Goal: Information Seeking & Learning: Learn about a topic

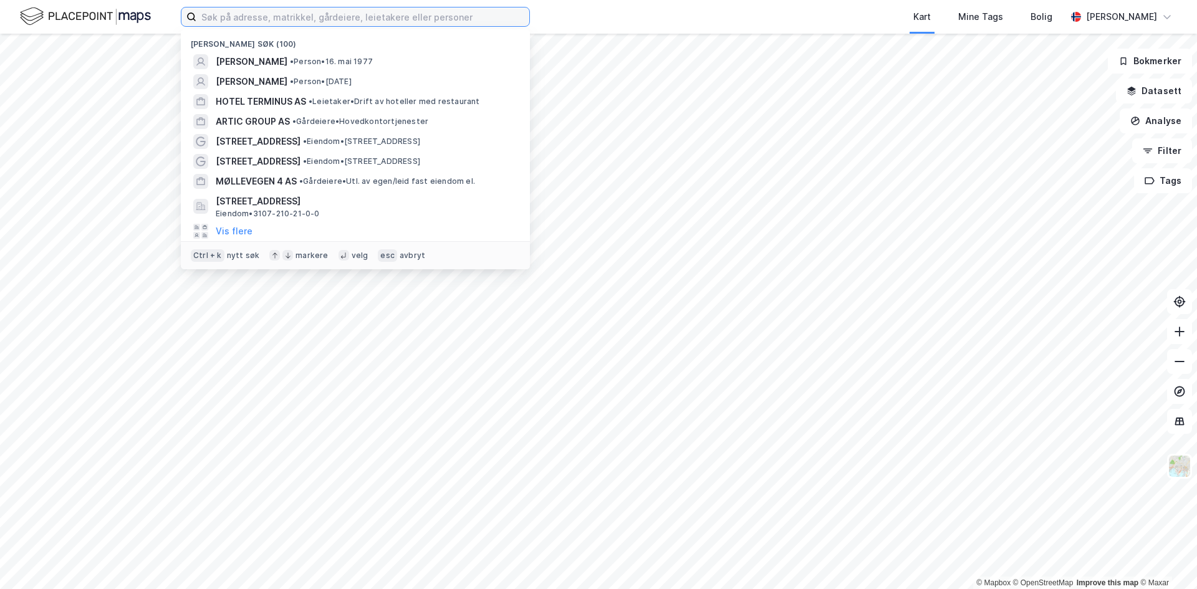
click at [289, 18] on input at bounding box center [362, 16] width 333 height 19
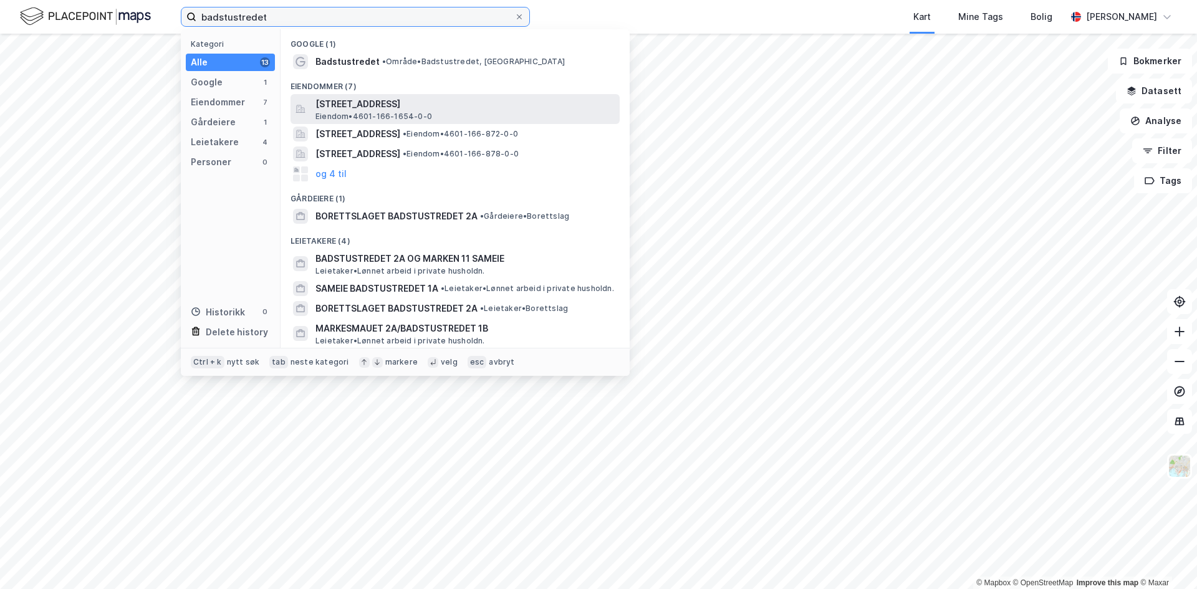
type input "badstustredet"
click at [414, 103] on span "[STREET_ADDRESS]" at bounding box center [464, 104] width 299 height 15
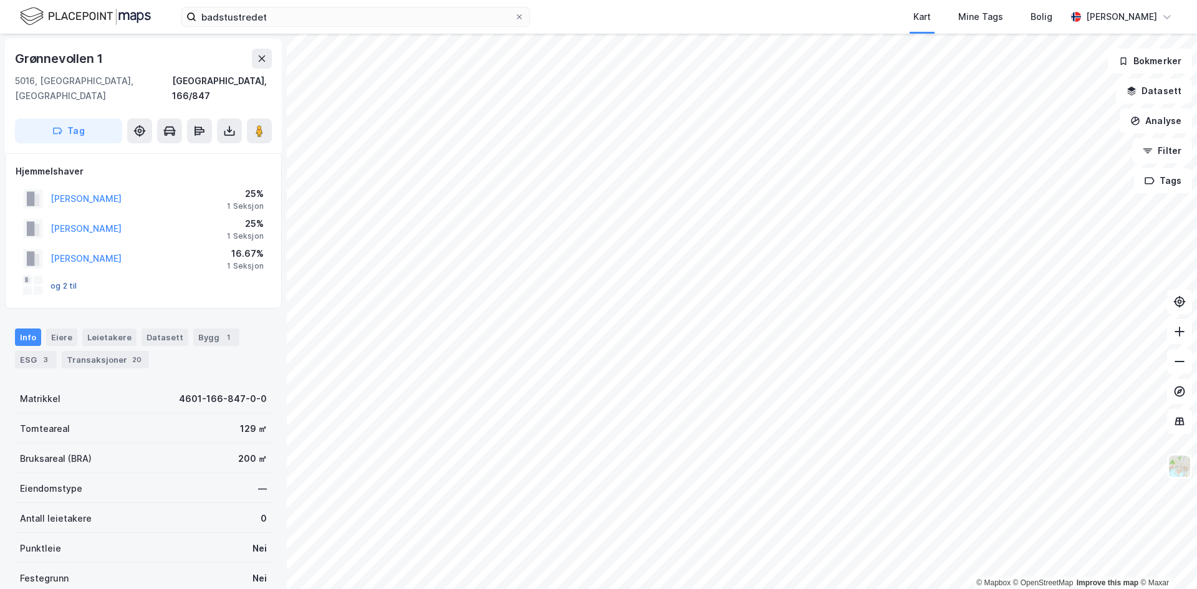
click at [0, 0] on button "og 2 til" at bounding box center [0, 0] width 0 height 0
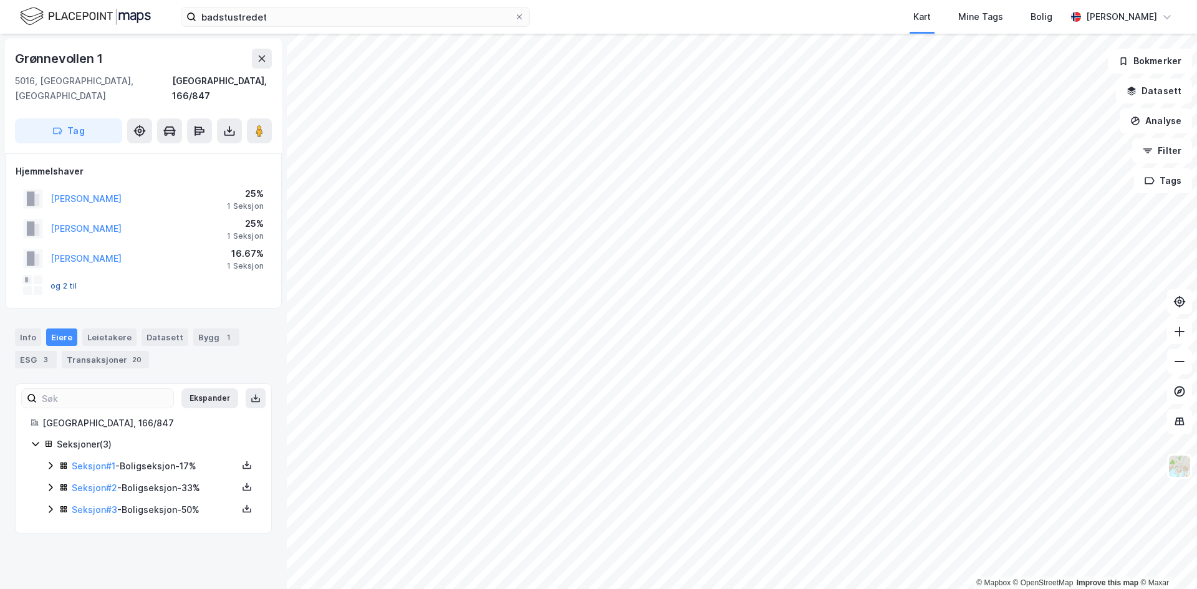
click at [0, 0] on button "og 2 til" at bounding box center [0, 0] width 0 height 0
click at [34, 275] on div at bounding box center [38, 279] width 9 height 9
click at [296, 16] on input "badstustredet" at bounding box center [355, 16] width 318 height 19
click at [1174, 418] on icon at bounding box center [1179, 421] width 12 height 12
click at [1181, 295] on icon at bounding box center [1179, 301] width 12 height 12
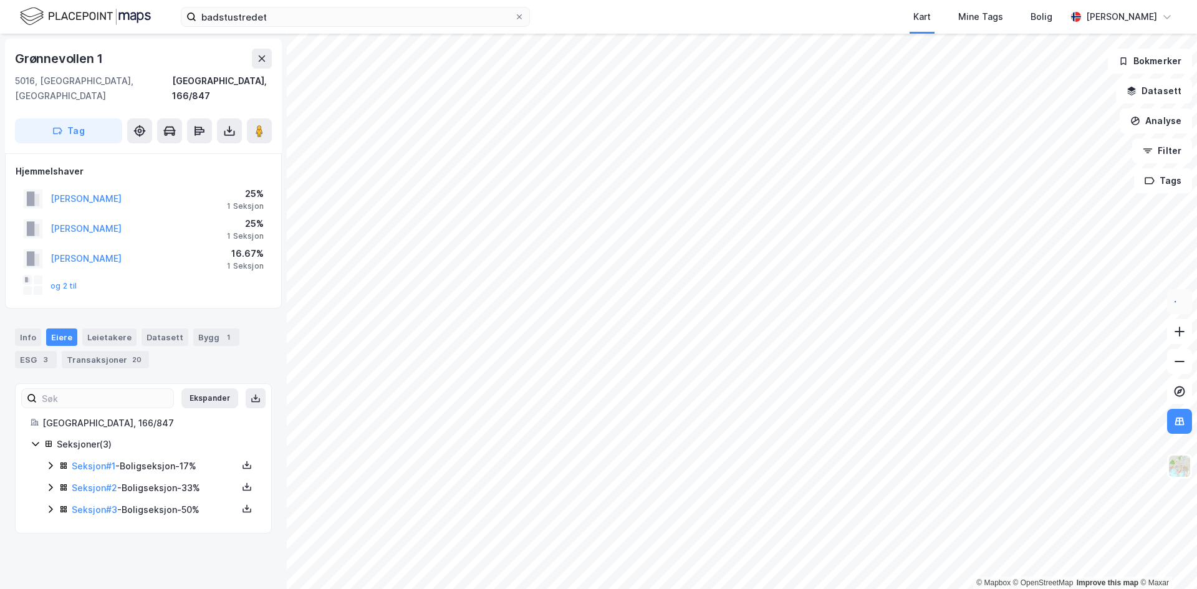
drag, startPoint x: 790, startPoint y: 4, endPoint x: 653, endPoint y: 27, distance: 139.6
click at [725, 4] on div "Kart Mine Tags Bolig" at bounding box center [828, 17] width 476 height 34
click at [1182, 468] on img at bounding box center [1179, 466] width 24 height 24
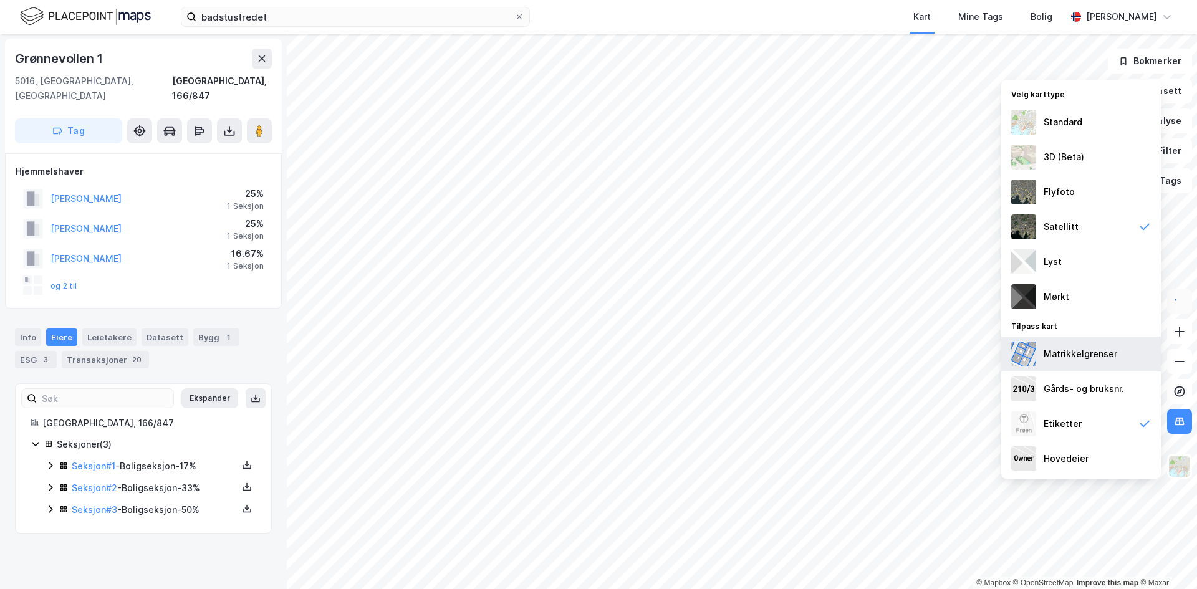
click at [1088, 358] on div "Matrikkelgrenser" at bounding box center [1080, 354] width 74 height 15
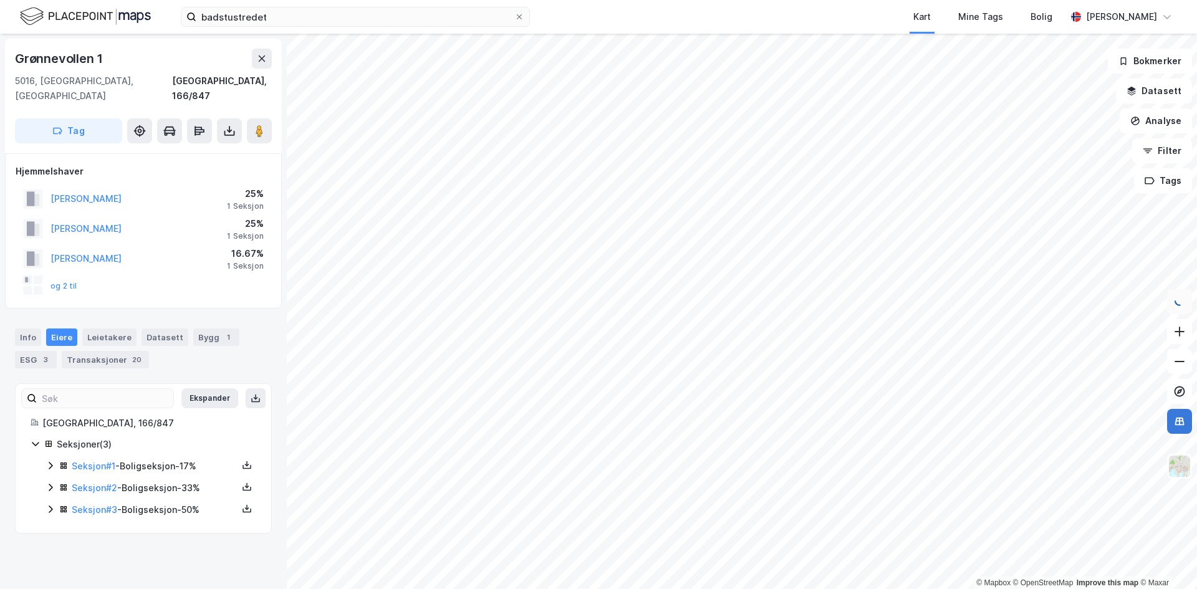
click at [1179, 418] on icon at bounding box center [1179, 421] width 1 height 7
click at [1182, 461] on img at bounding box center [1179, 466] width 24 height 24
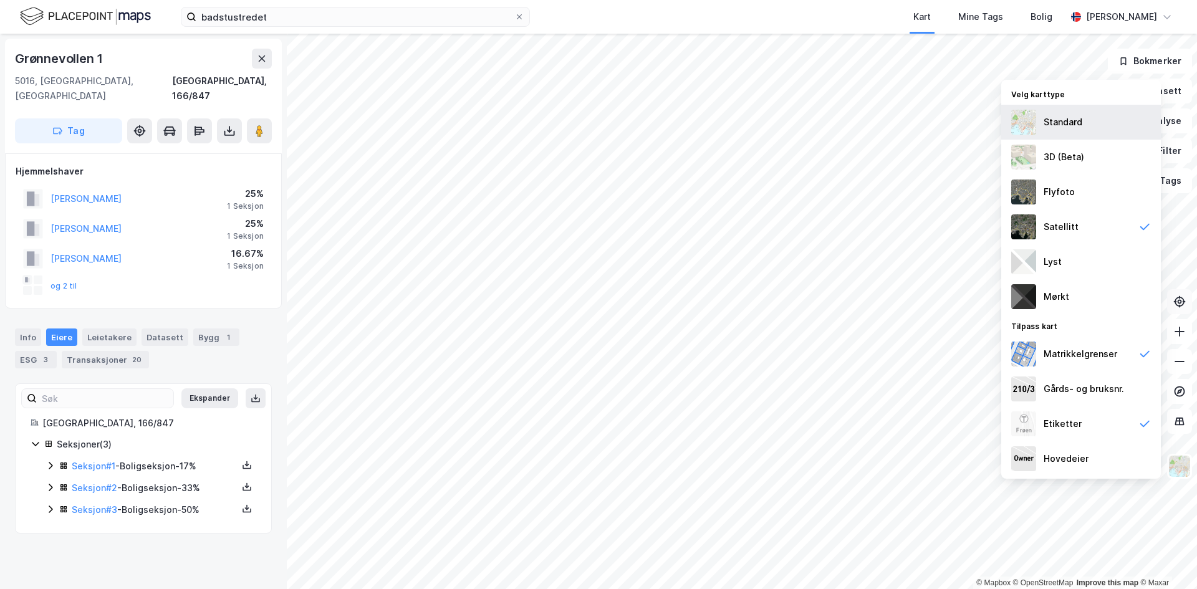
click at [1045, 128] on div "Standard" at bounding box center [1062, 122] width 39 height 15
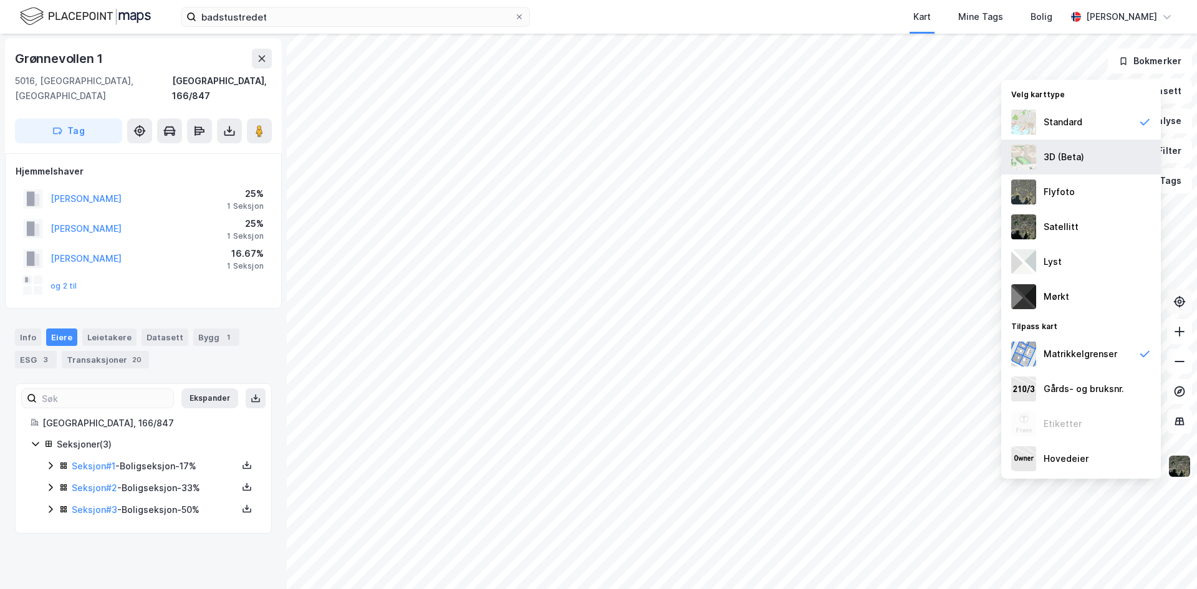
click at [1023, 146] on img at bounding box center [1023, 157] width 25 height 25
